Goal: Transaction & Acquisition: Purchase product/service

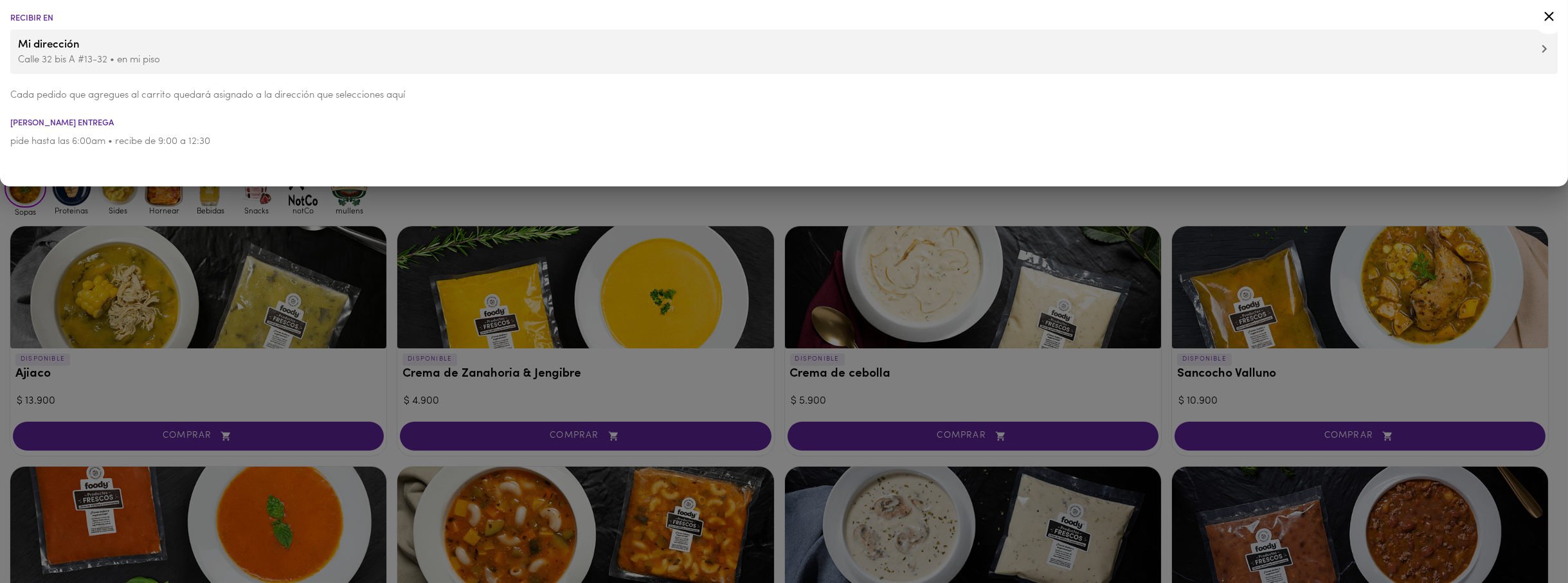
click at [1546, 18] on icon at bounding box center [1549, 16] width 16 height 16
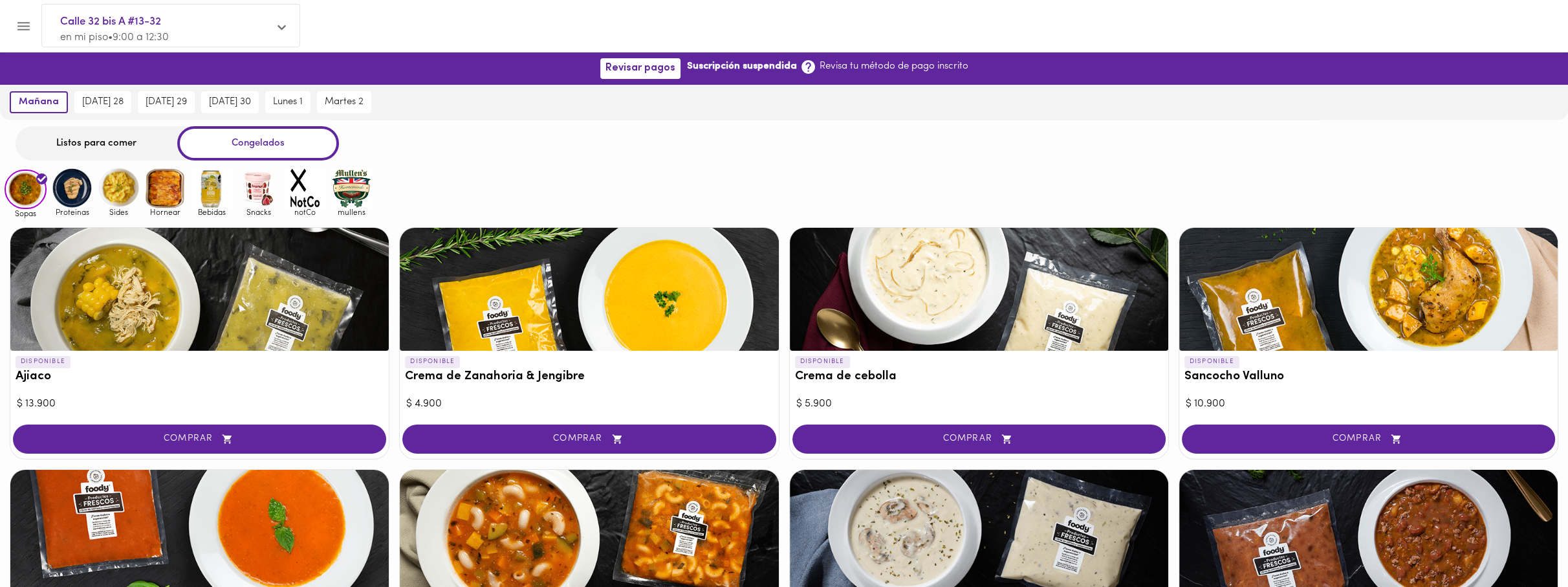
click at [89, 129] on div "Listos para comer" at bounding box center [97, 144] width 162 height 34
